Goal: Entertainment & Leisure: Consume media (video, audio)

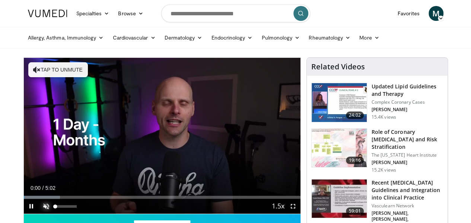
click at [39, 213] on span "Video Player" at bounding box center [46, 206] width 15 height 15
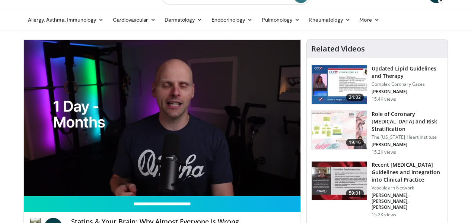
scroll to position [26, 0]
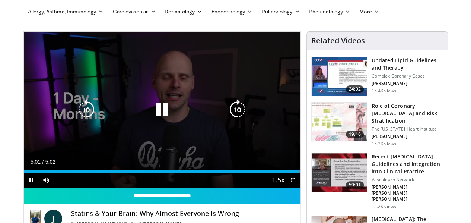
click at [161, 117] on icon "Video Player" at bounding box center [162, 109] width 21 height 21
